Goal: Task Accomplishment & Management: Complete application form

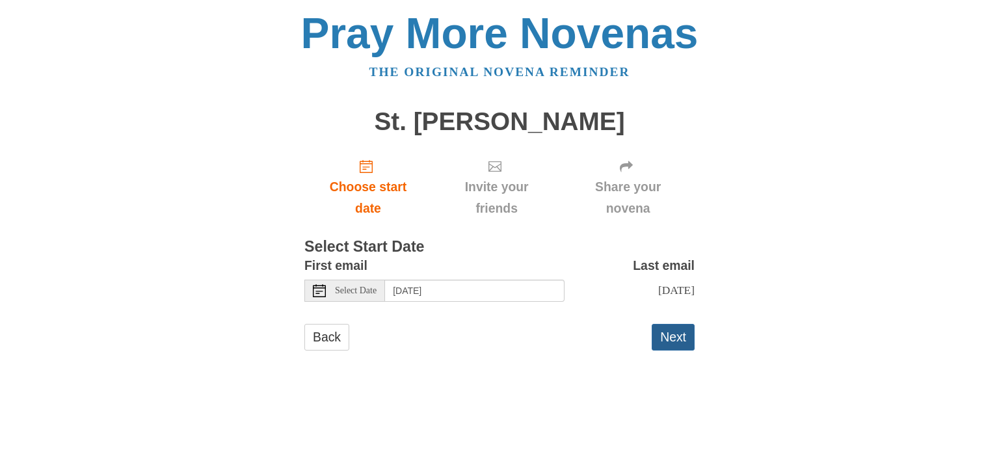
click at [677, 351] on button "Next" at bounding box center [673, 337] width 43 height 27
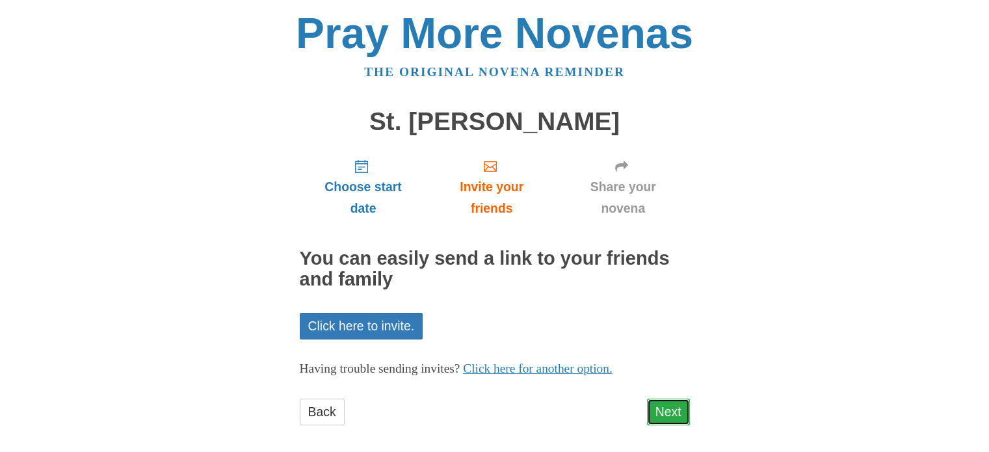
click at [679, 412] on link "Next" at bounding box center [668, 412] width 43 height 27
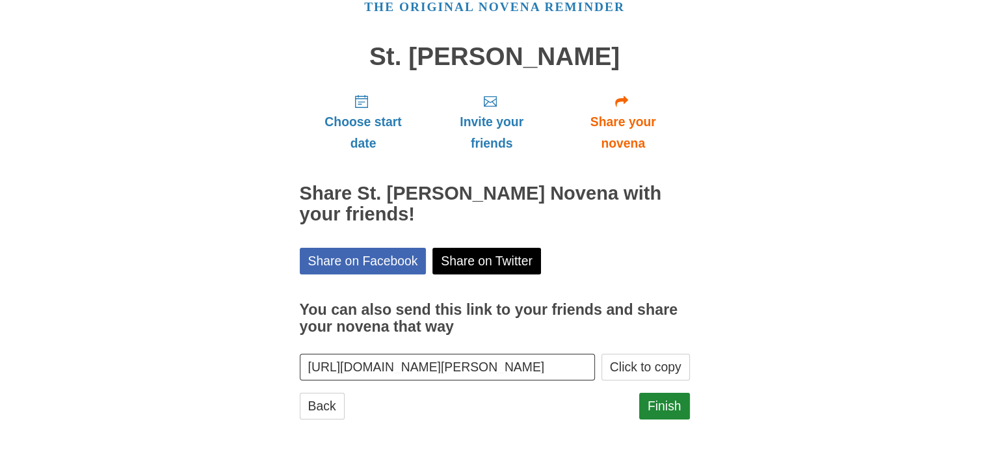
scroll to position [70, 0]
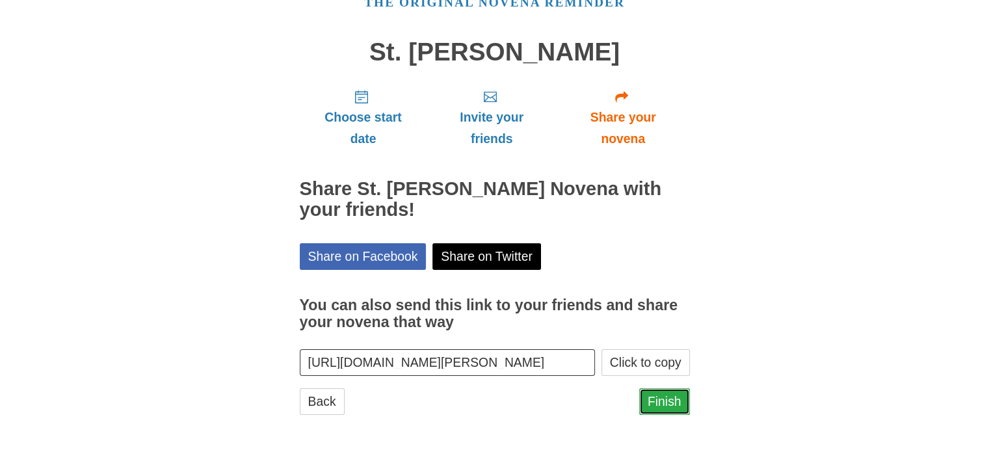
click at [675, 400] on link "Finish" at bounding box center [664, 401] width 51 height 27
